Goal: Information Seeking & Learning: Learn about a topic

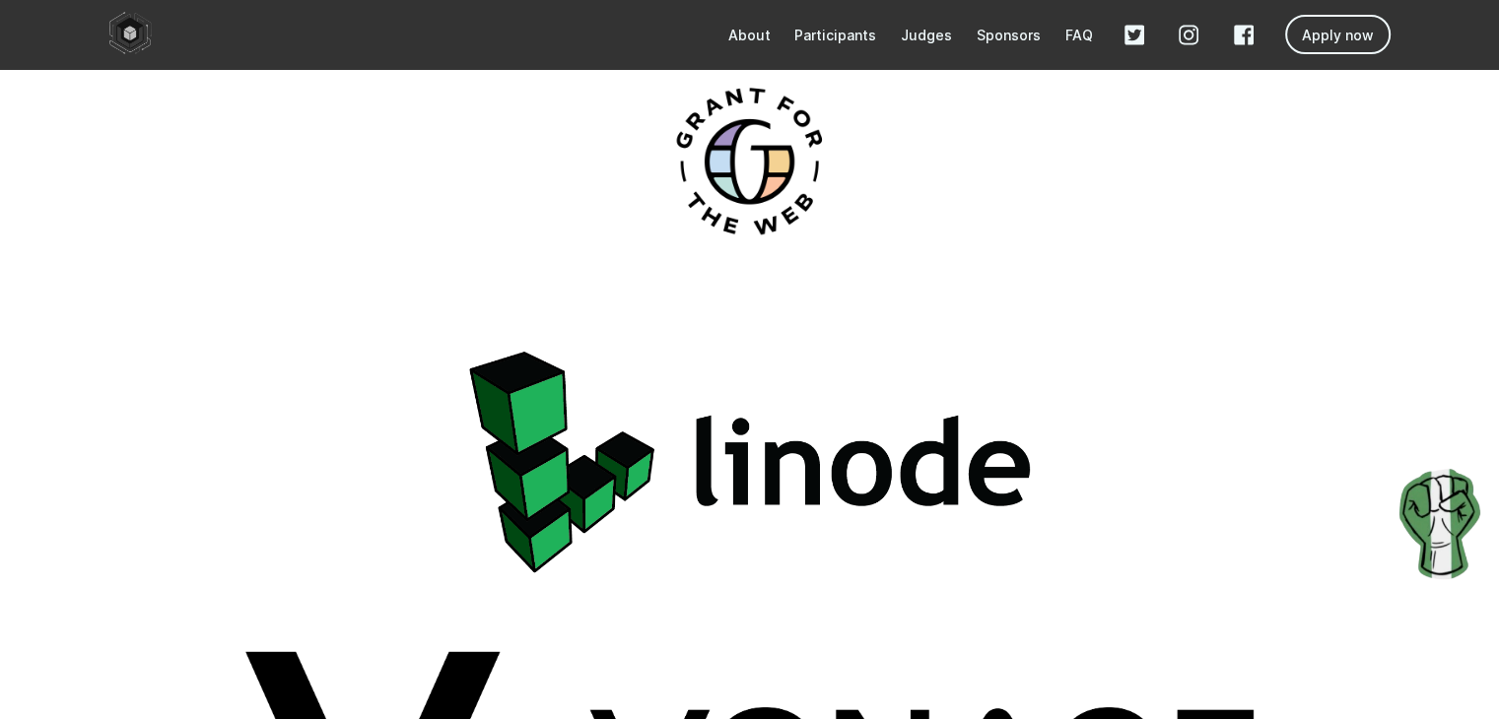
scroll to position [5148, 0]
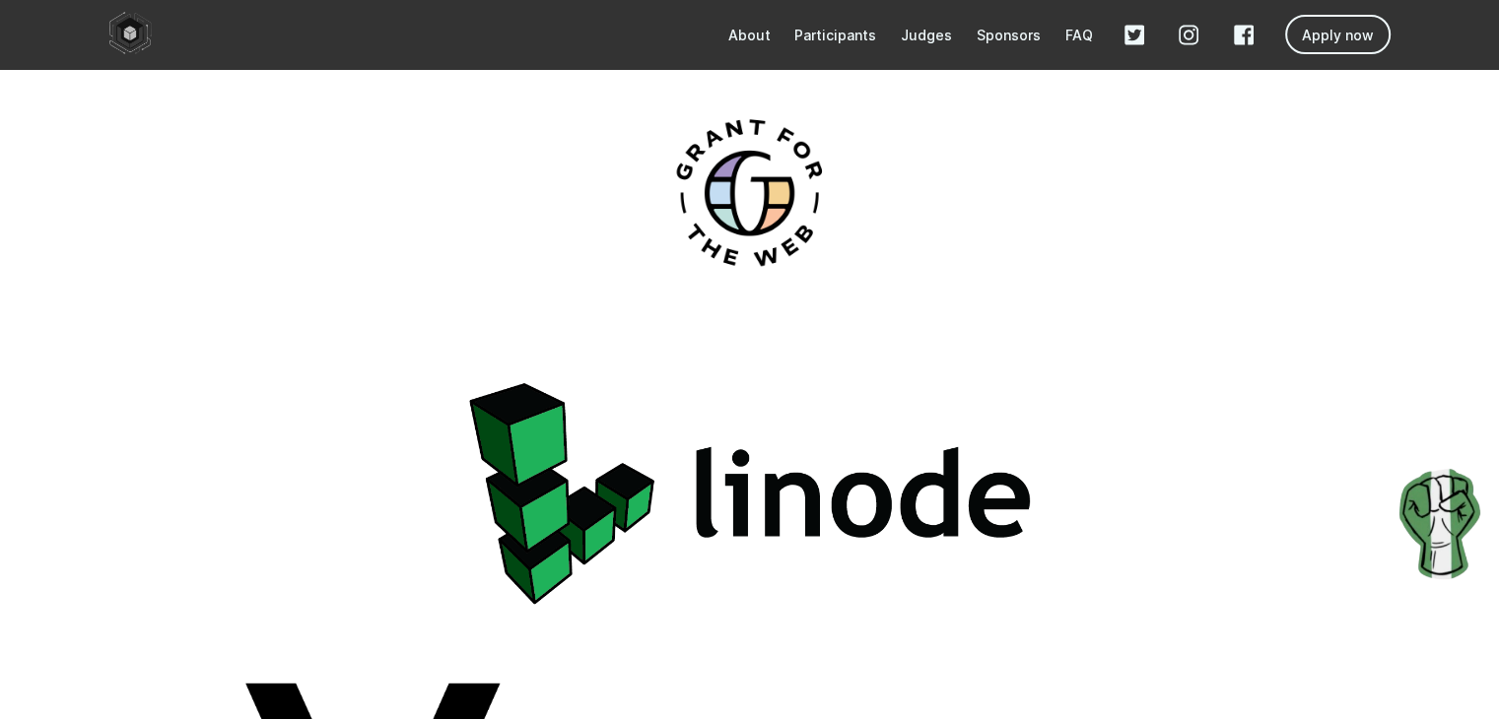
click at [840, 37] on p "Participants" at bounding box center [835, 35] width 82 height 17
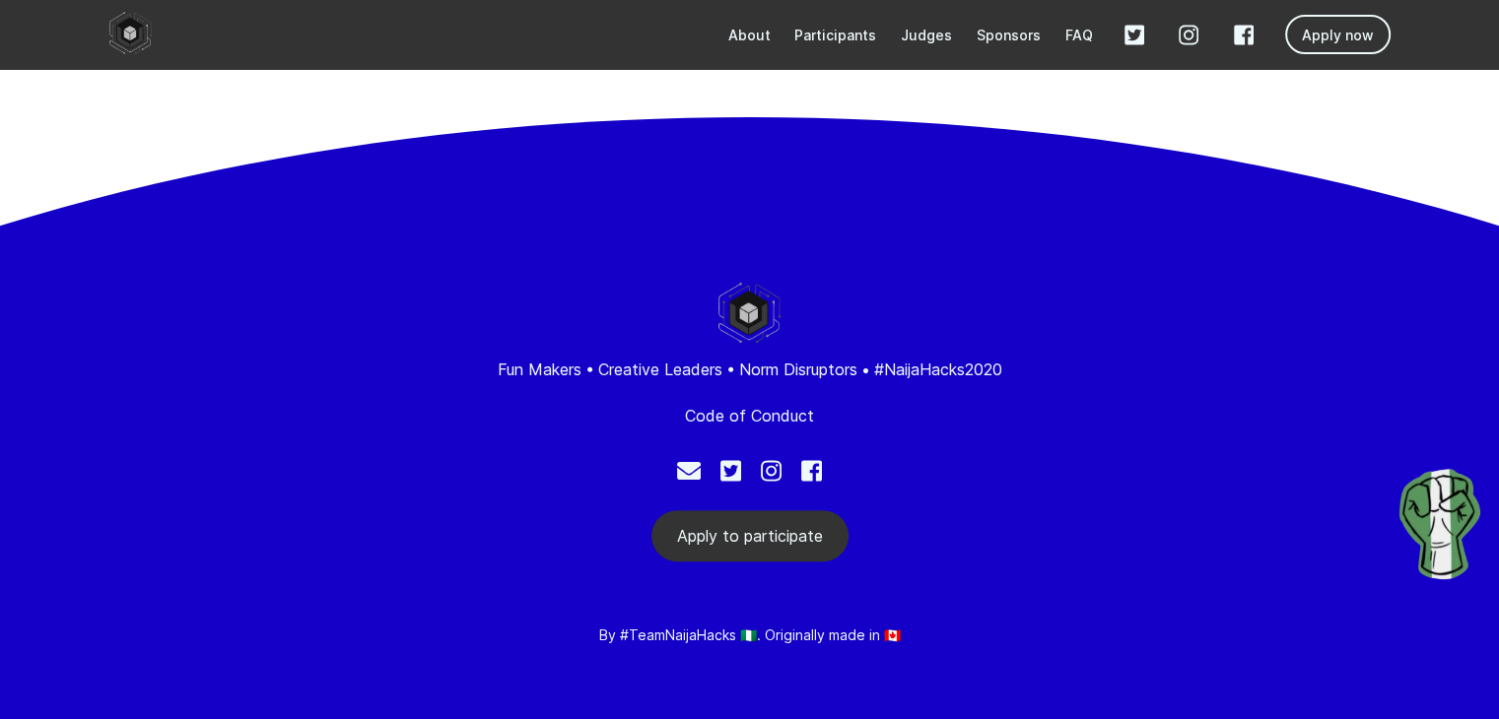
scroll to position [1069, 0]
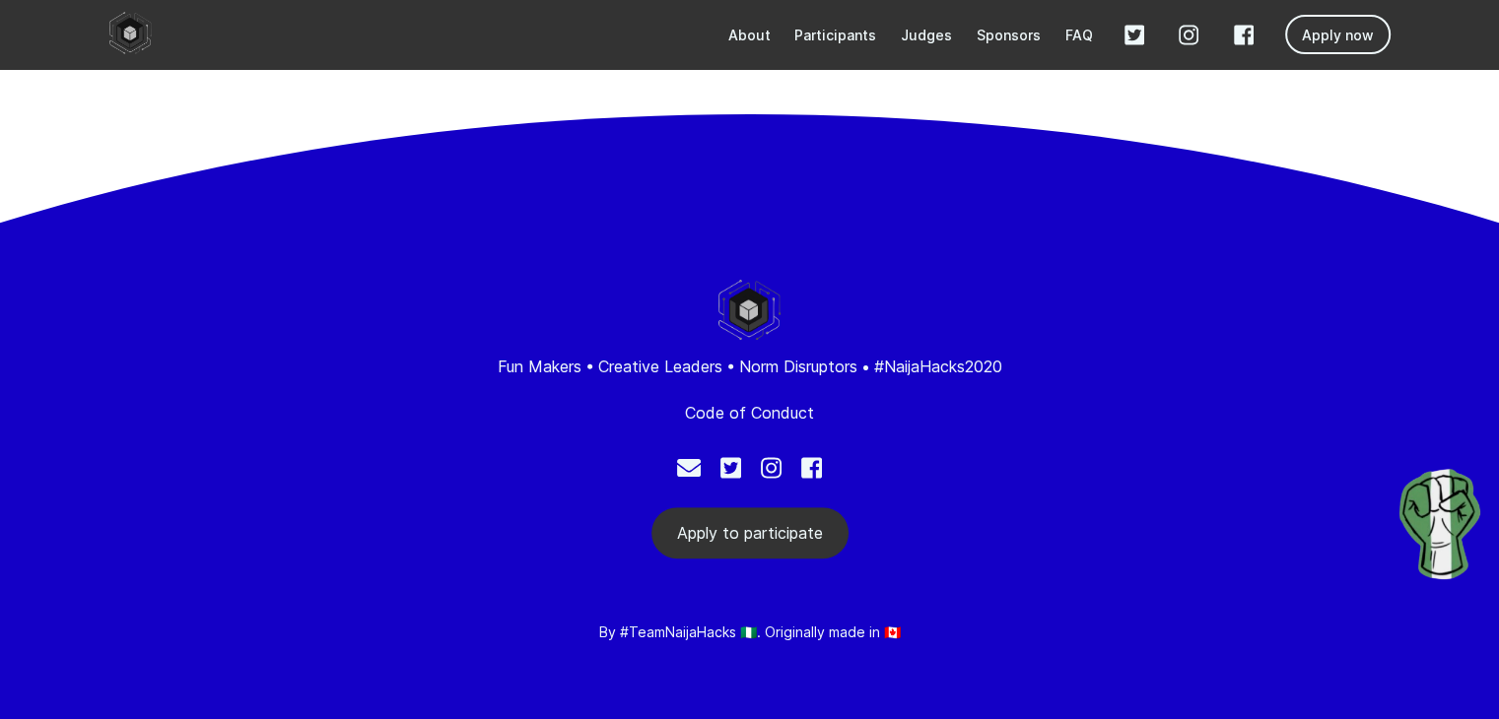
click at [840, 37] on p "Participants" at bounding box center [835, 35] width 82 height 17
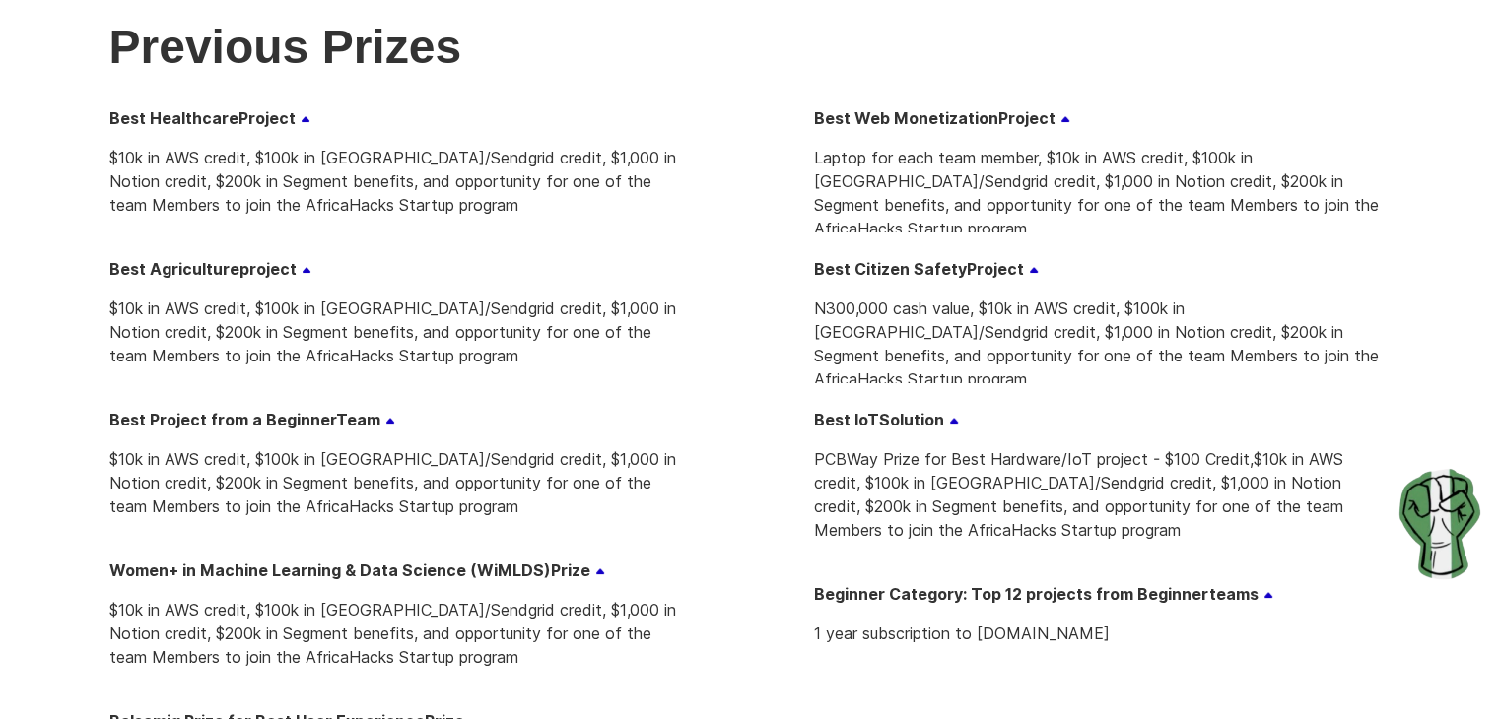
scroll to position [0, 0]
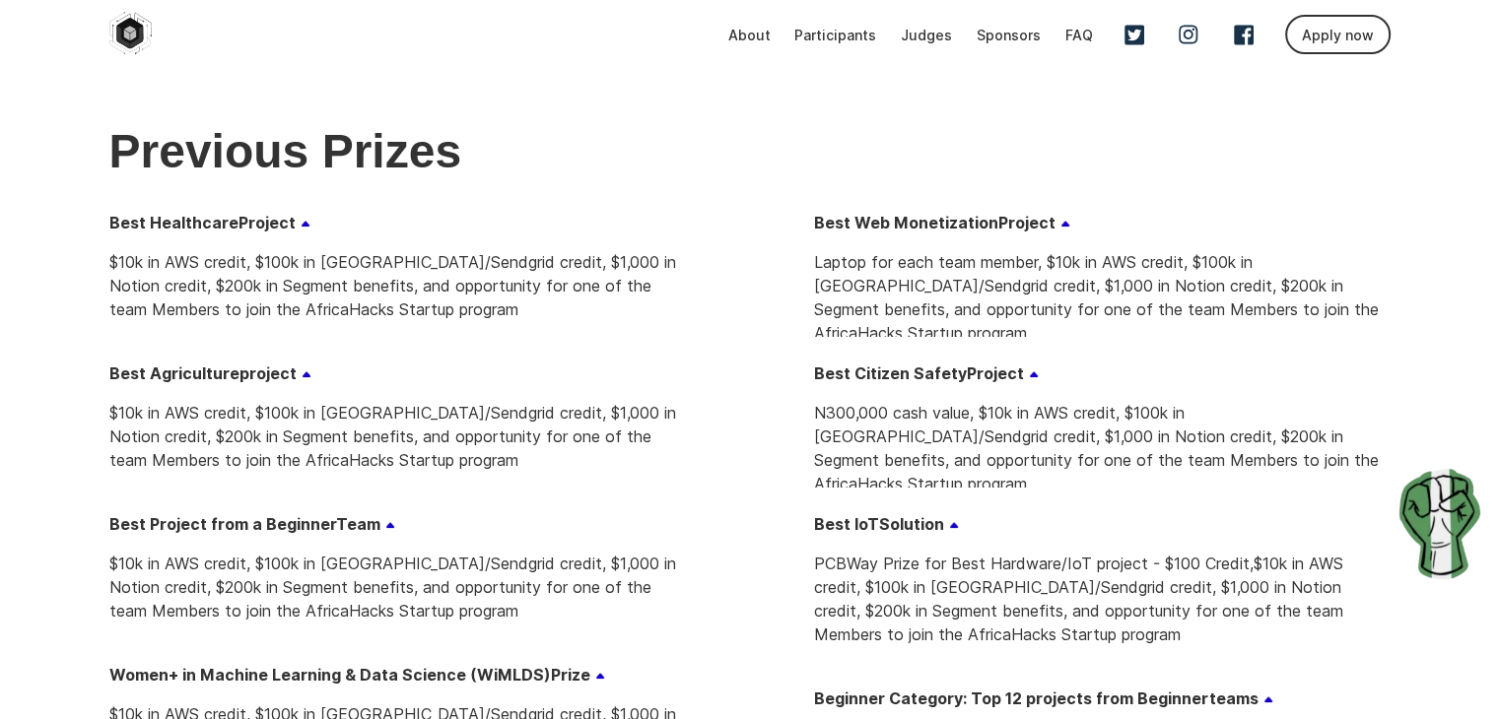
click at [952, 506] on div "Best Web Monetization Project Laptop for each team member, $10k in AWS credit, …" at bounding box center [1102, 659] width 576 height 897
click at [824, 1] on nav "About Participants Judges Sponsors FAQ Apply now" at bounding box center [749, 34] width 1499 height 69
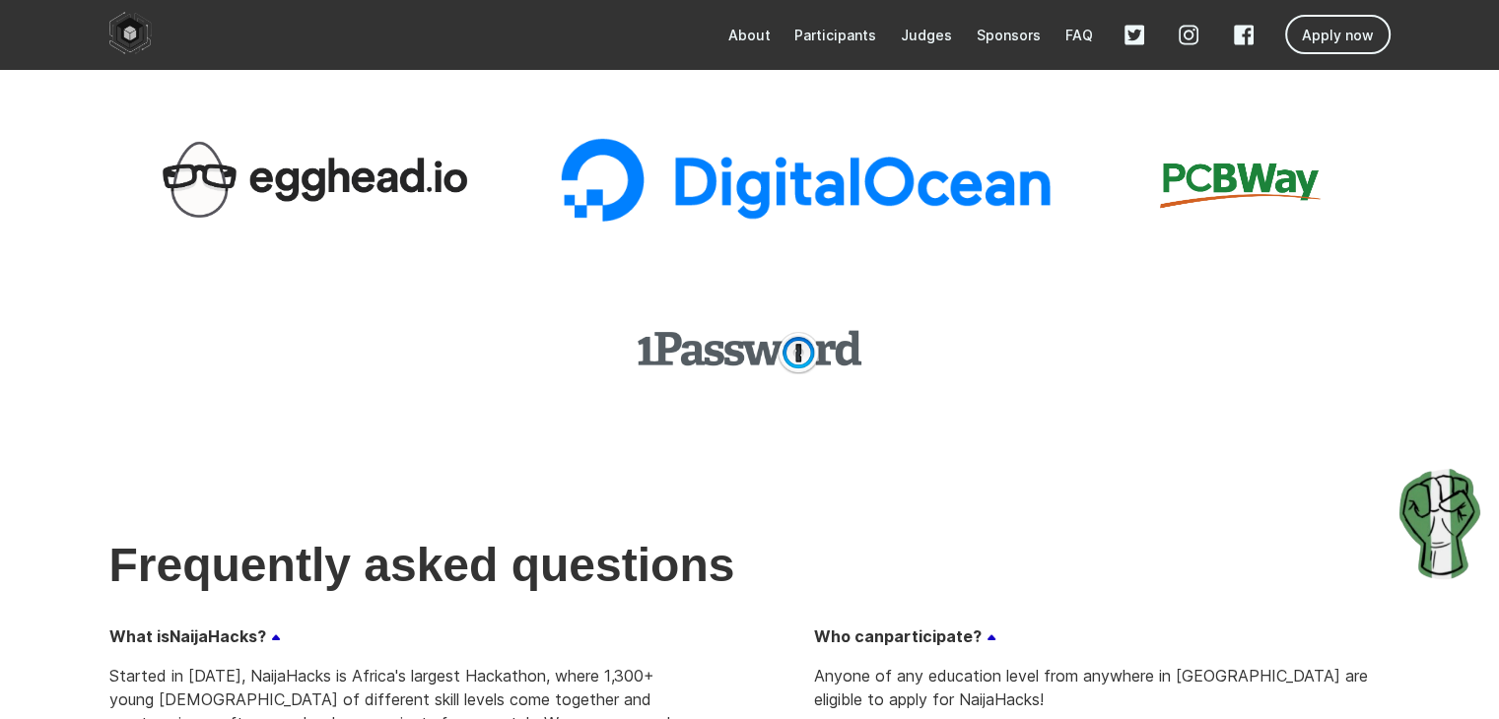
scroll to position [6255, 0]
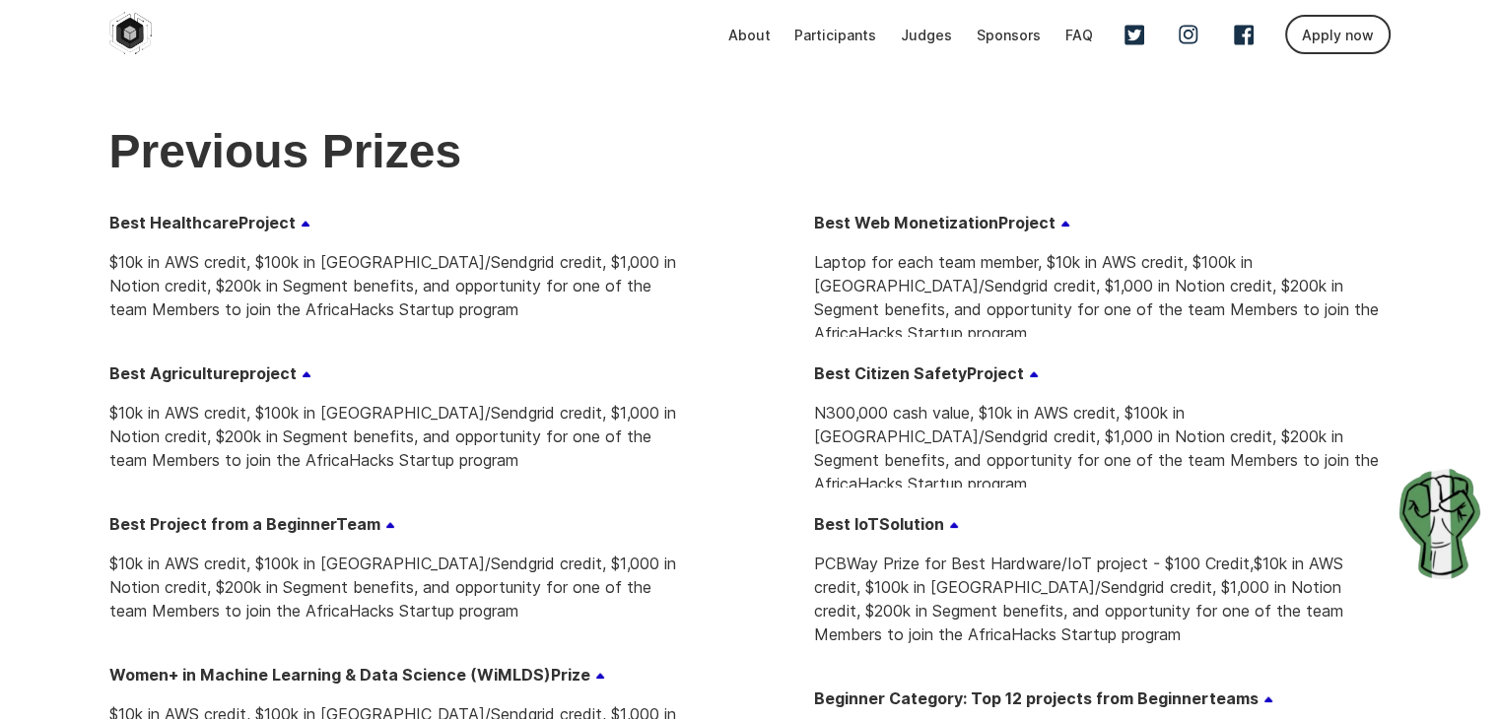
click at [945, 27] on p "Judges" at bounding box center [926, 35] width 51 height 17
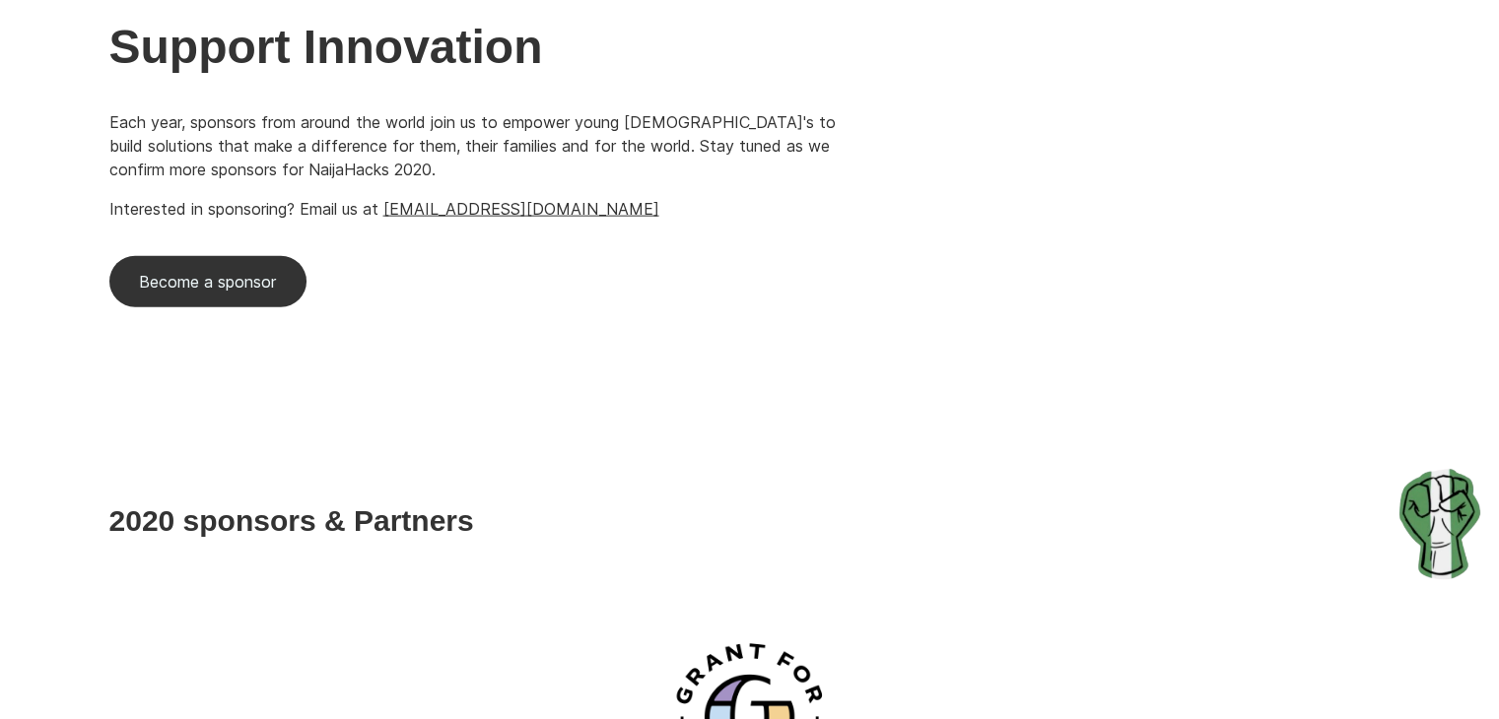
scroll to position [4632, 0]
